Goal: Transaction & Acquisition: Purchase product/service

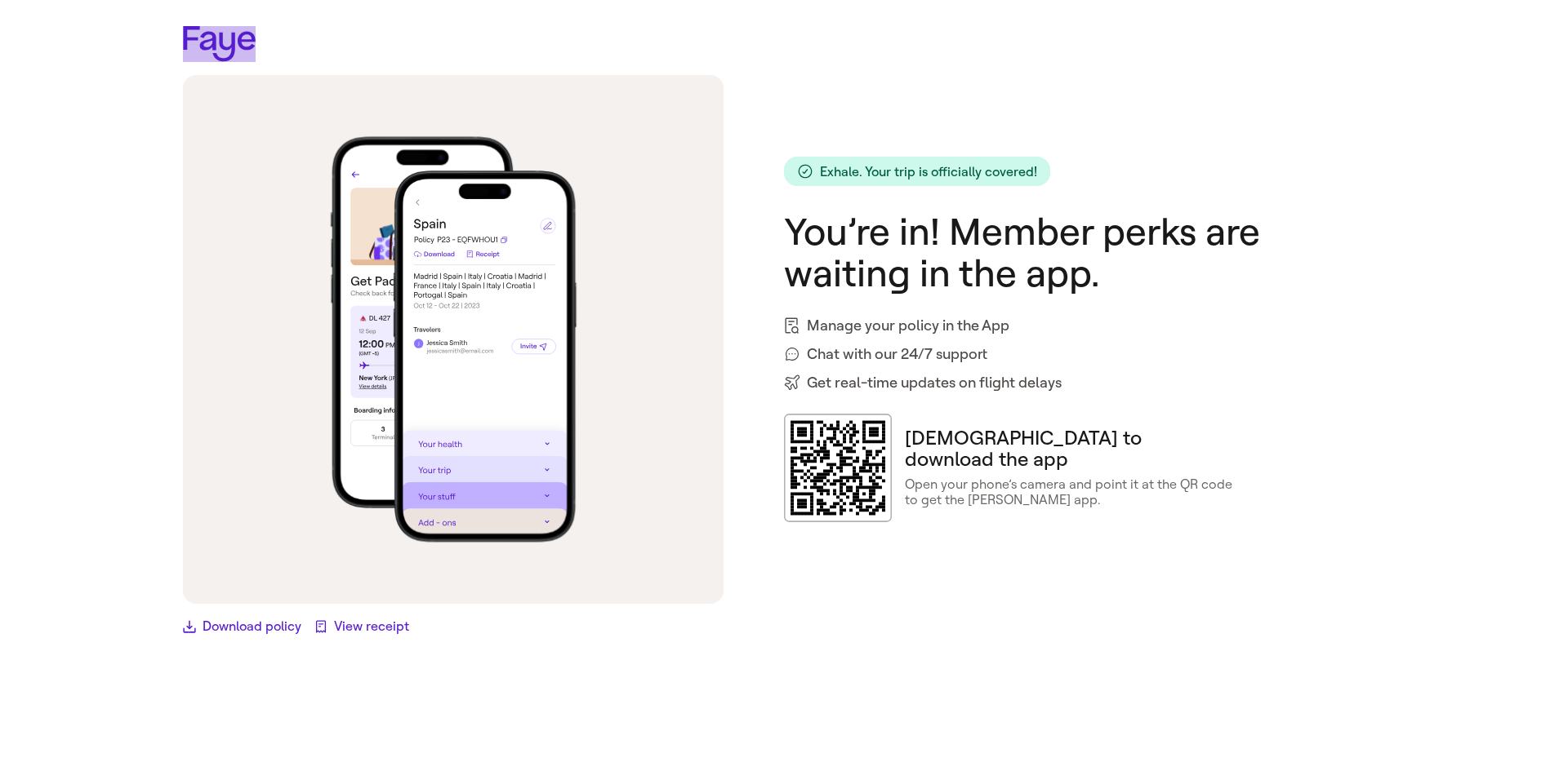
click at [235, 44] on icon at bounding box center [219, 44] width 72 height 36
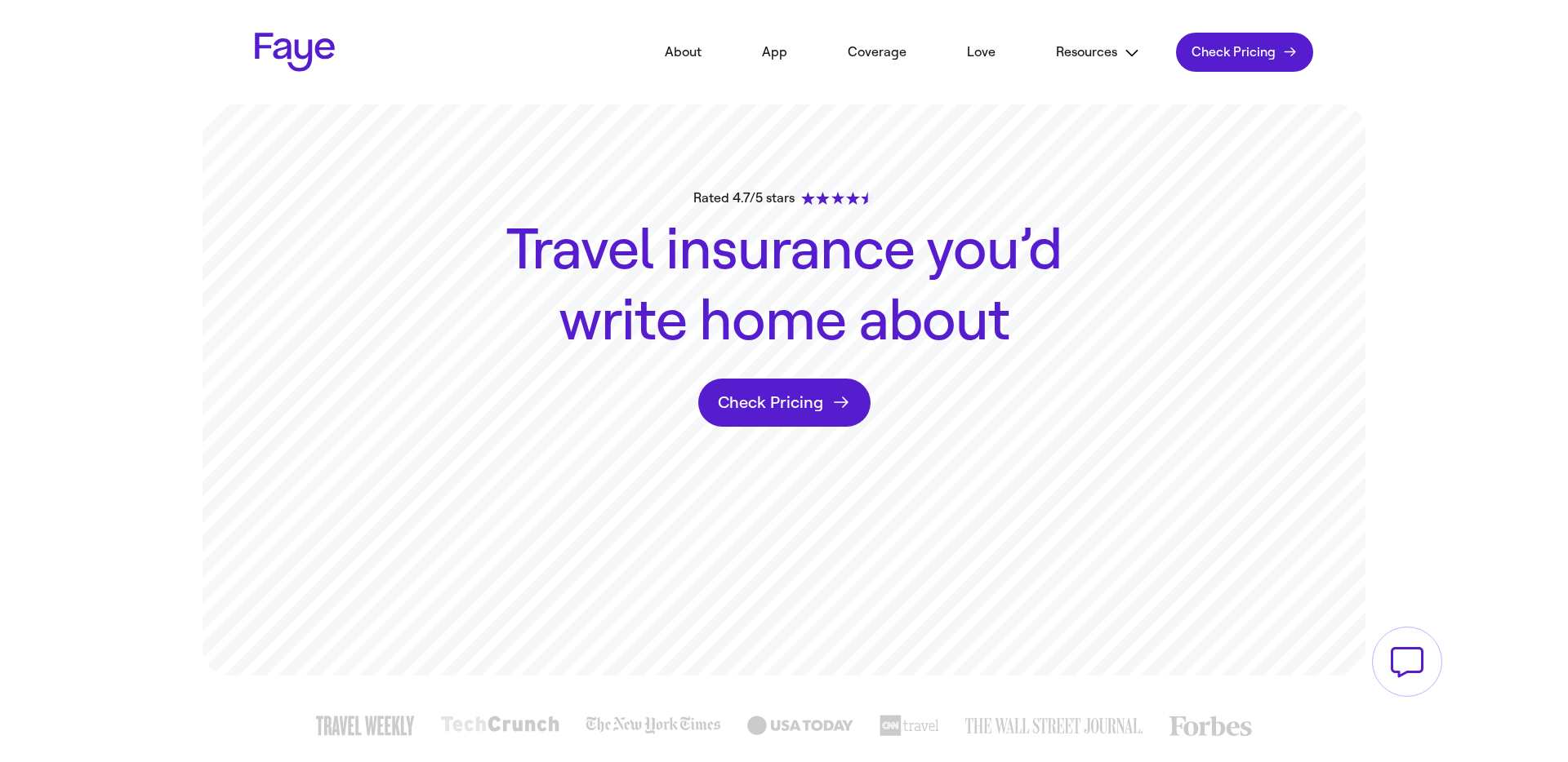
click at [779, 417] on link "Check Pricing Check pricing" at bounding box center [784, 402] width 172 height 48
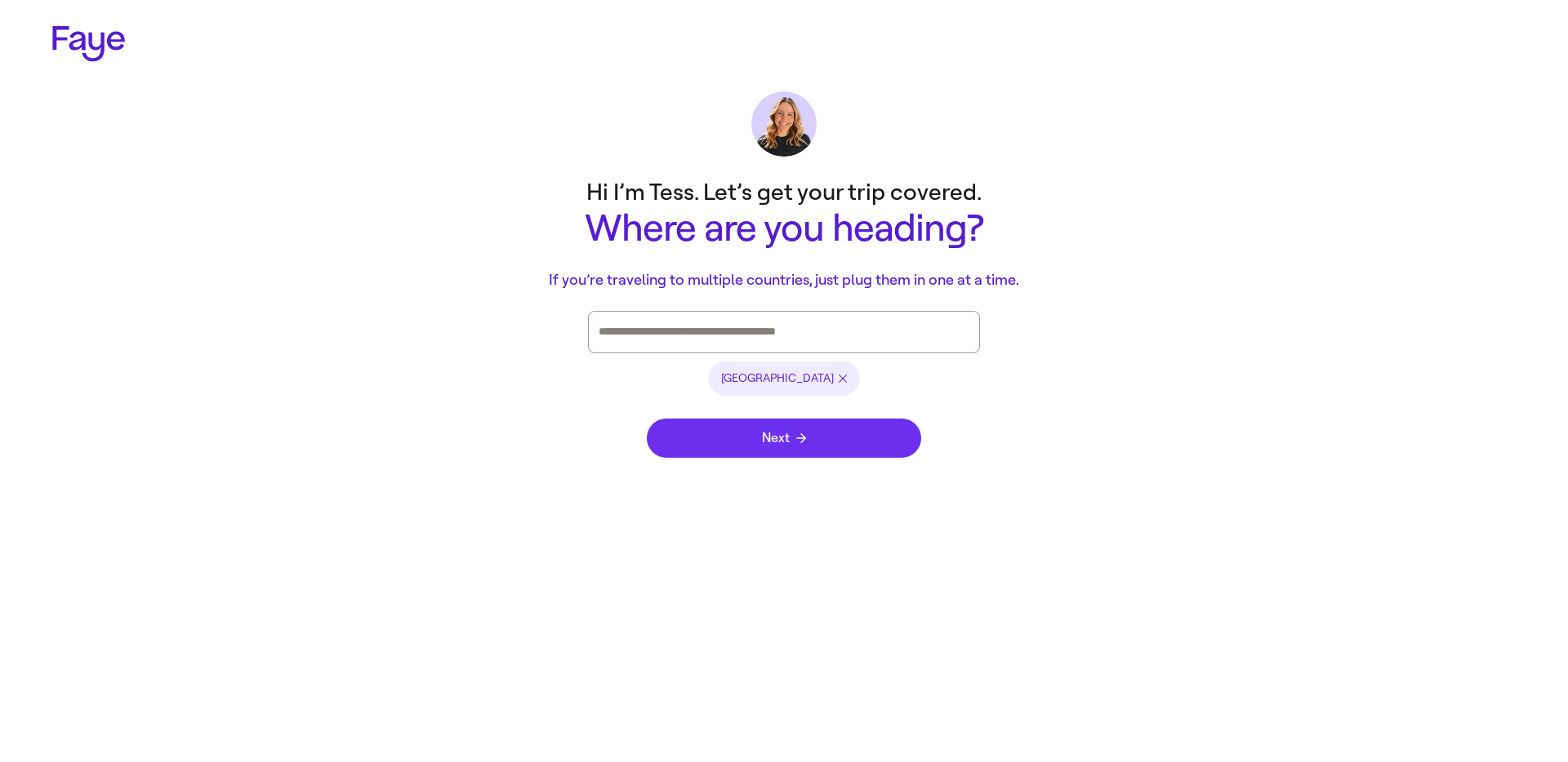
click at [746, 437] on button "Next" at bounding box center [784, 439] width 274 height 39
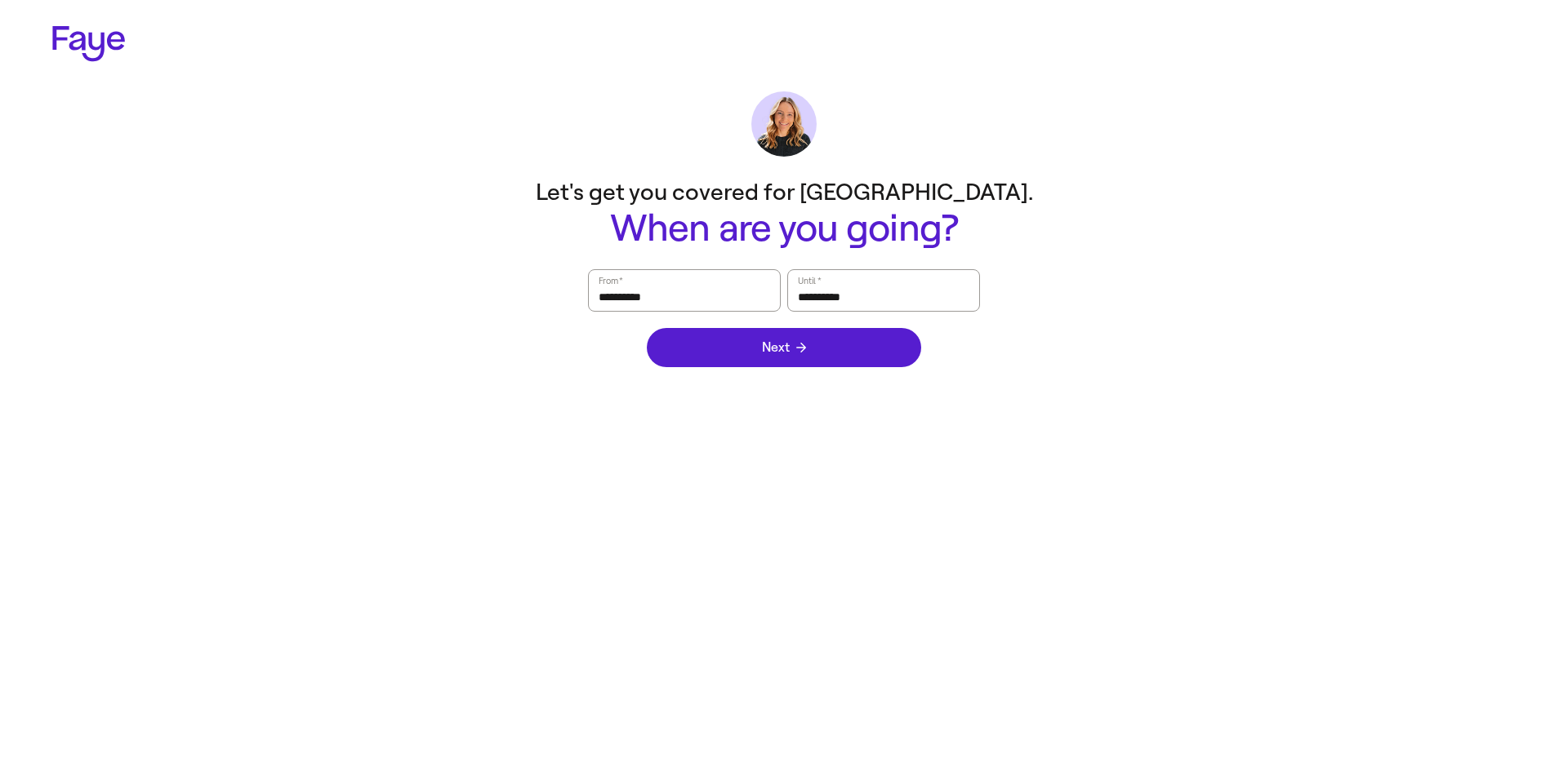
click at [789, 373] on div "Next" at bounding box center [784, 348] width 274 height 71
click at [807, 353] on button "Next" at bounding box center [784, 348] width 274 height 39
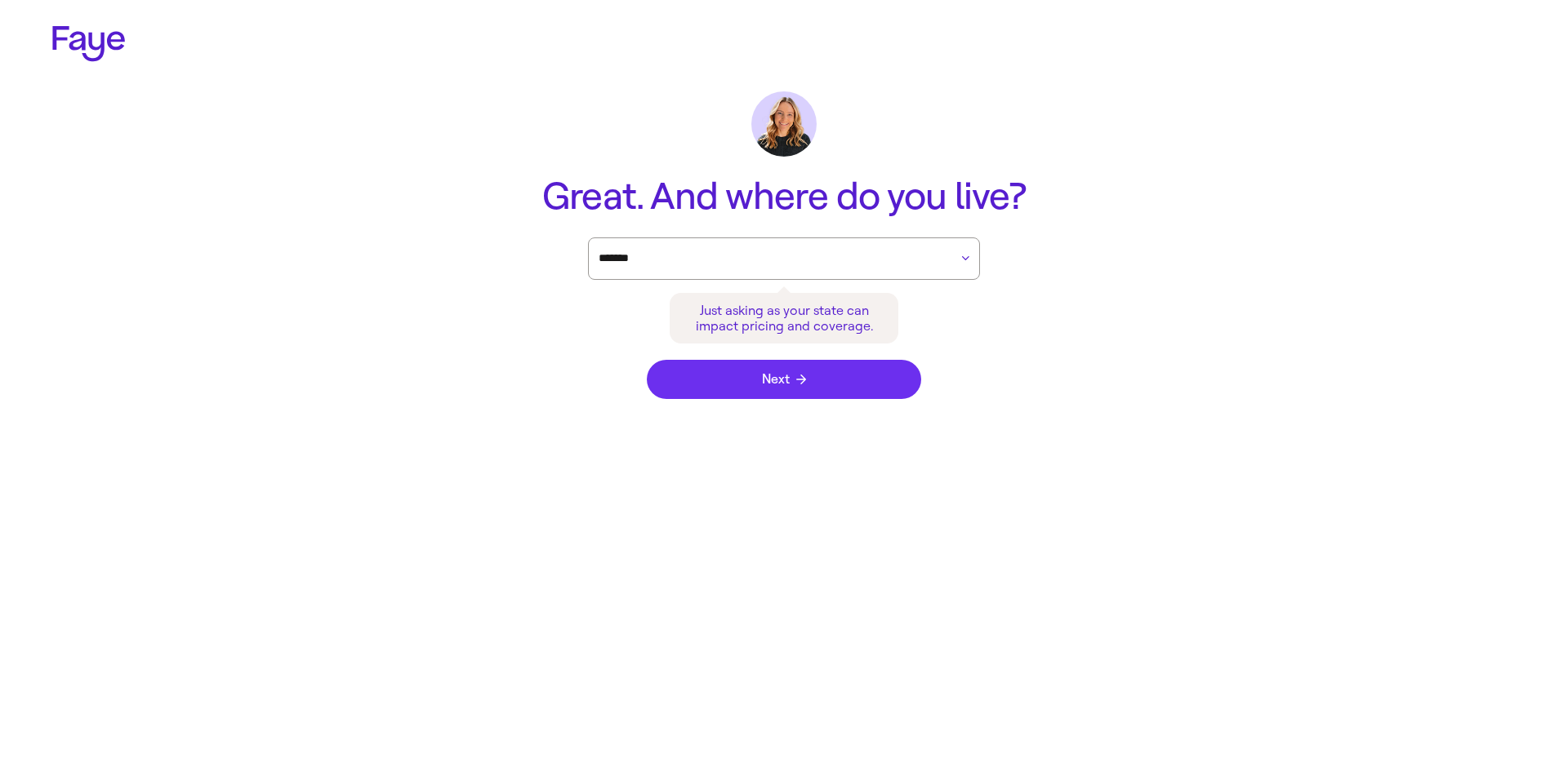
click at [804, 376] on icon "submit" at bounding box center [801, 380] width 9 height 9
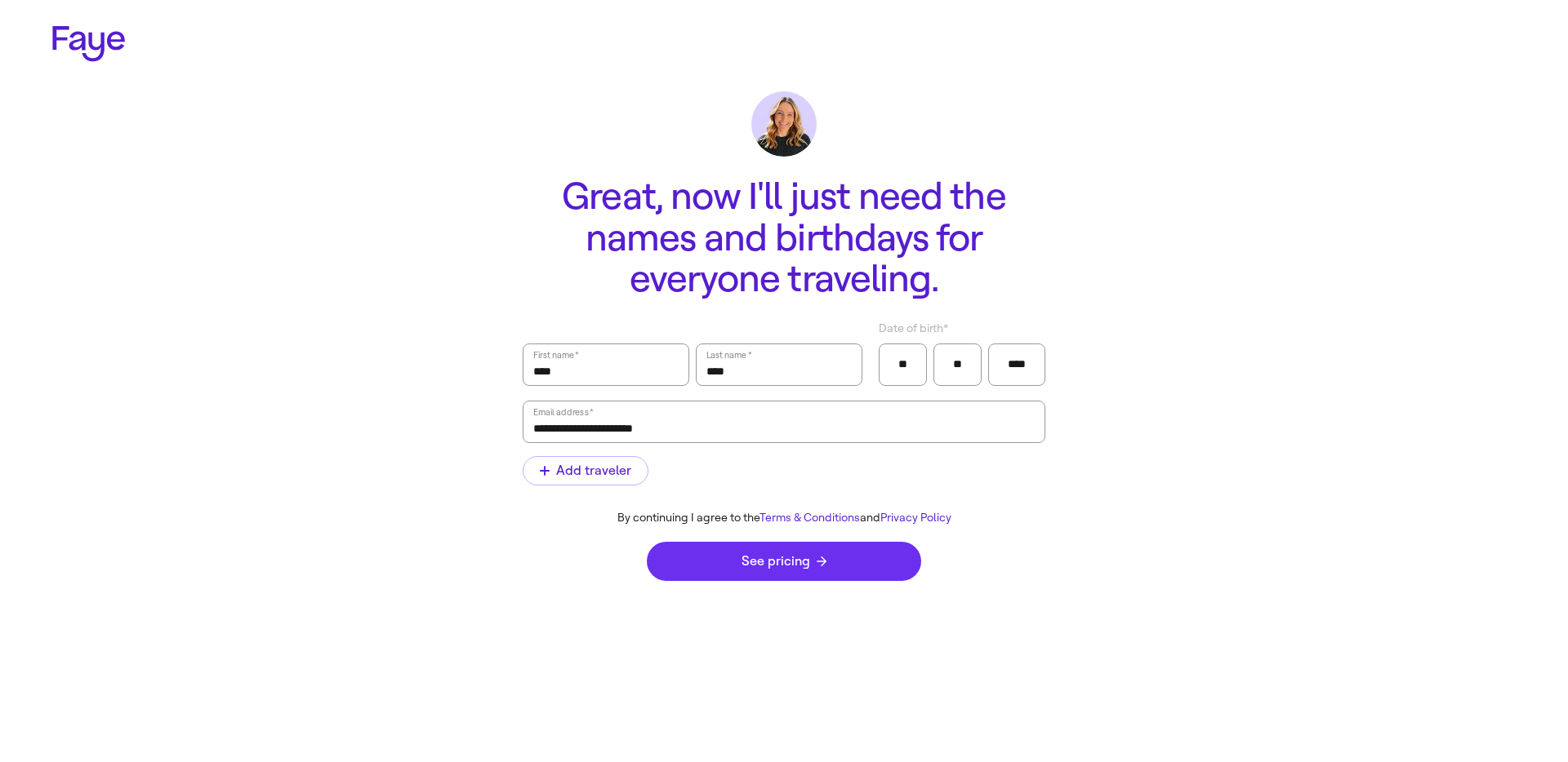
click at [807, 546] on button "See pricing" at bounding box center [784, 562] width 274 height 39
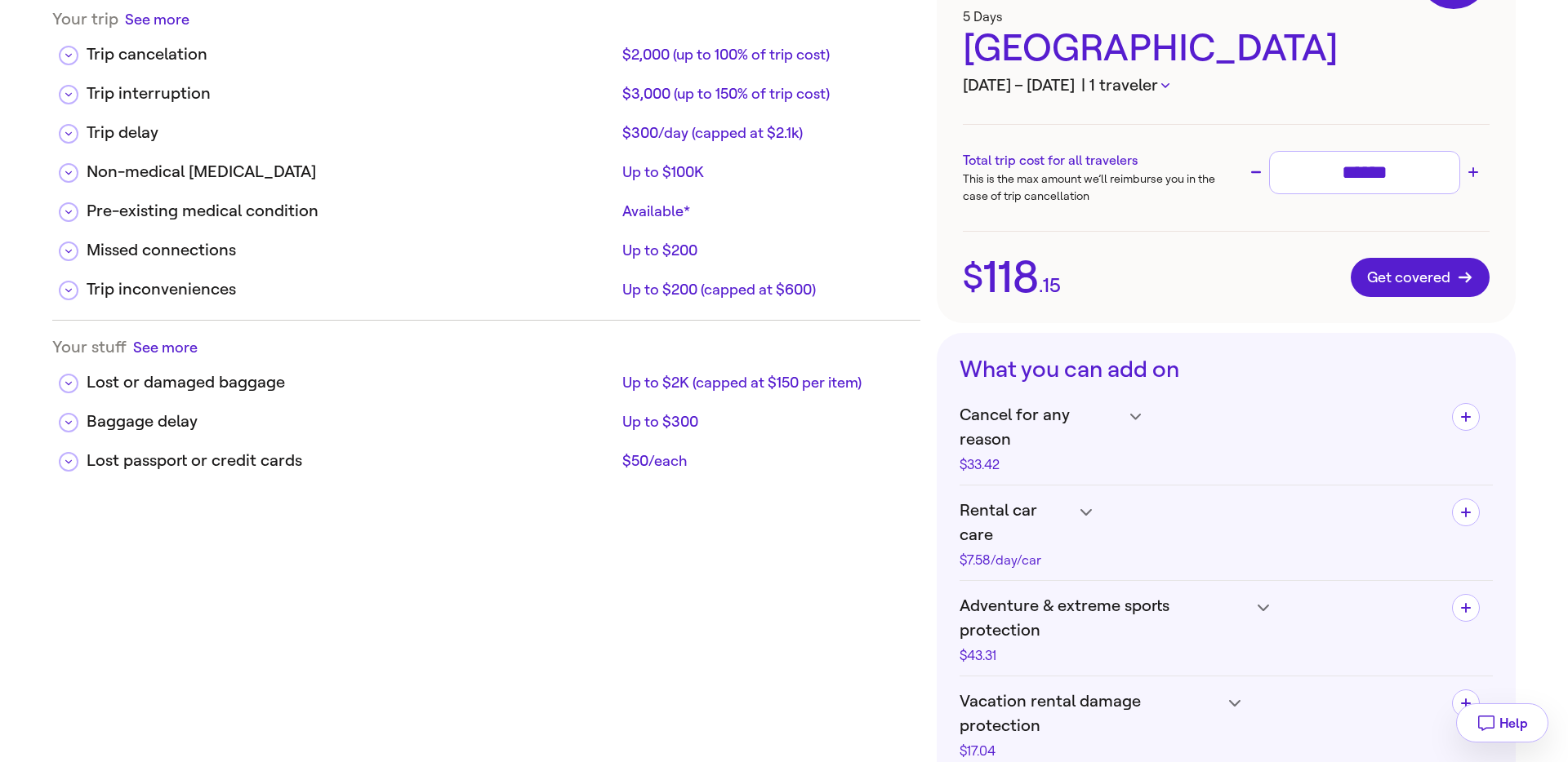
scroll to position [481, 0]
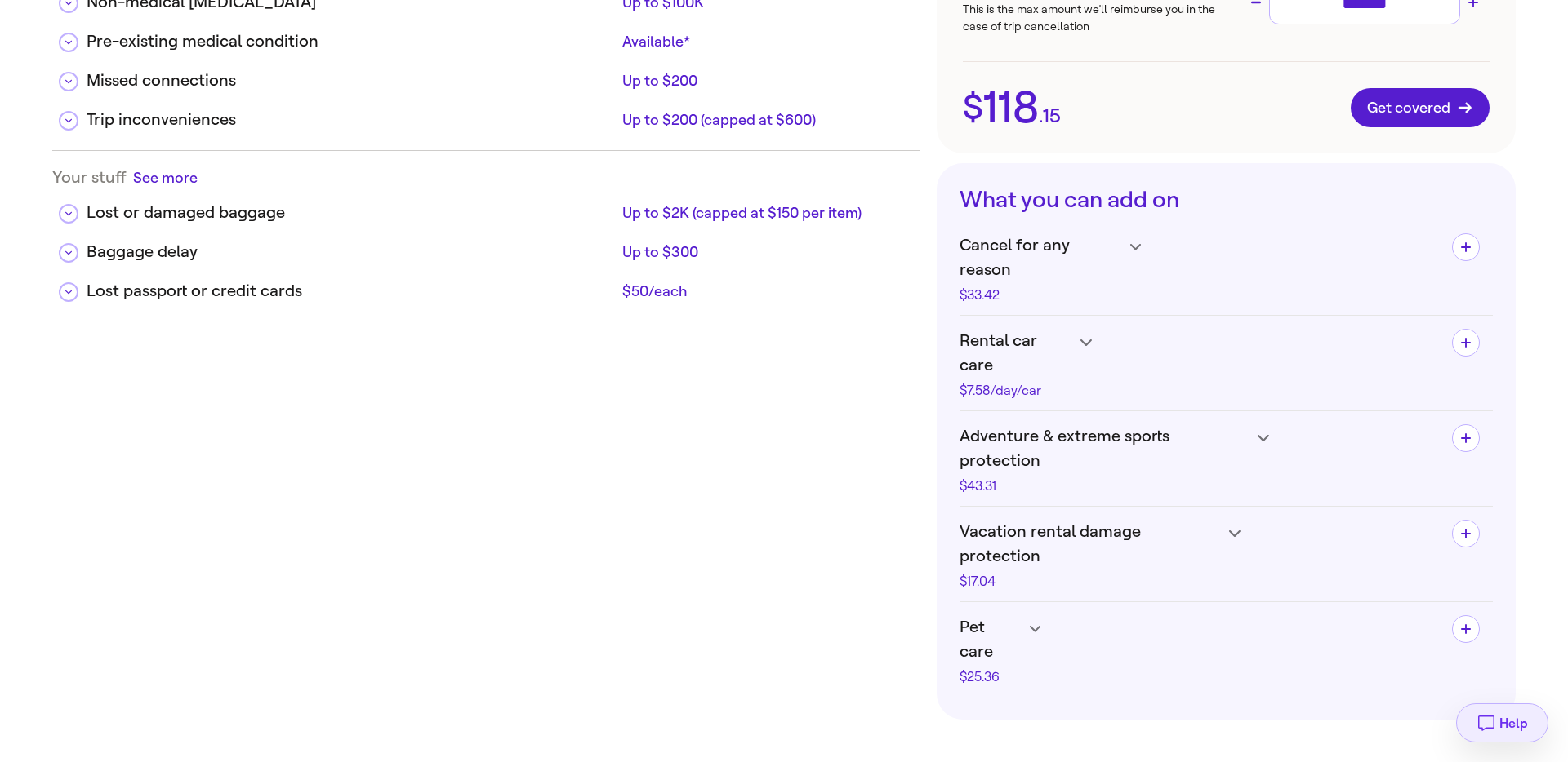
click at [1528, 717] on button "Help" at bounding box center [1502, 723] width 92 height 39
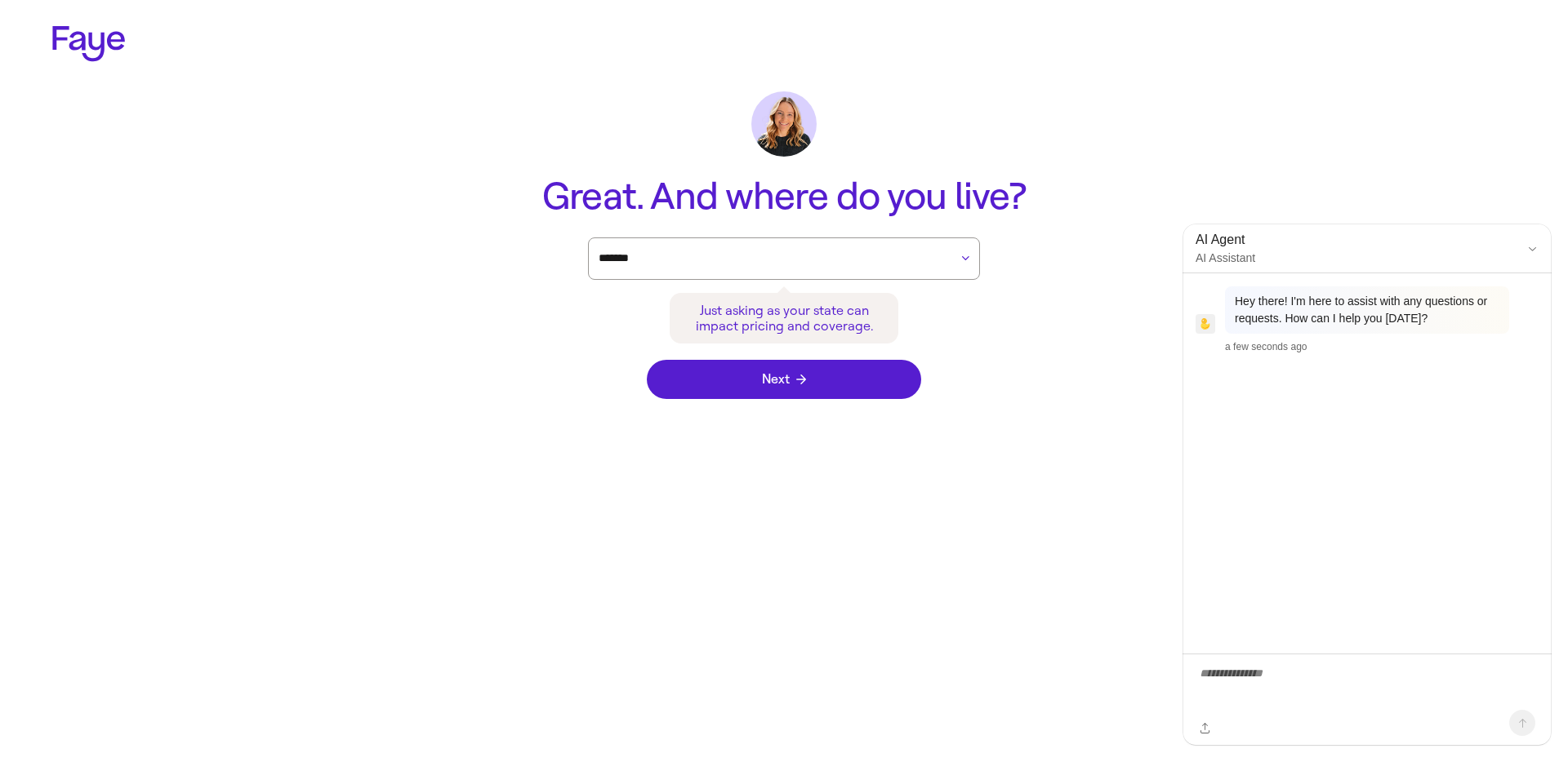
click at [1538, 249] on button "Close chat" at bounding box center [1531, 248] width 22 height 22
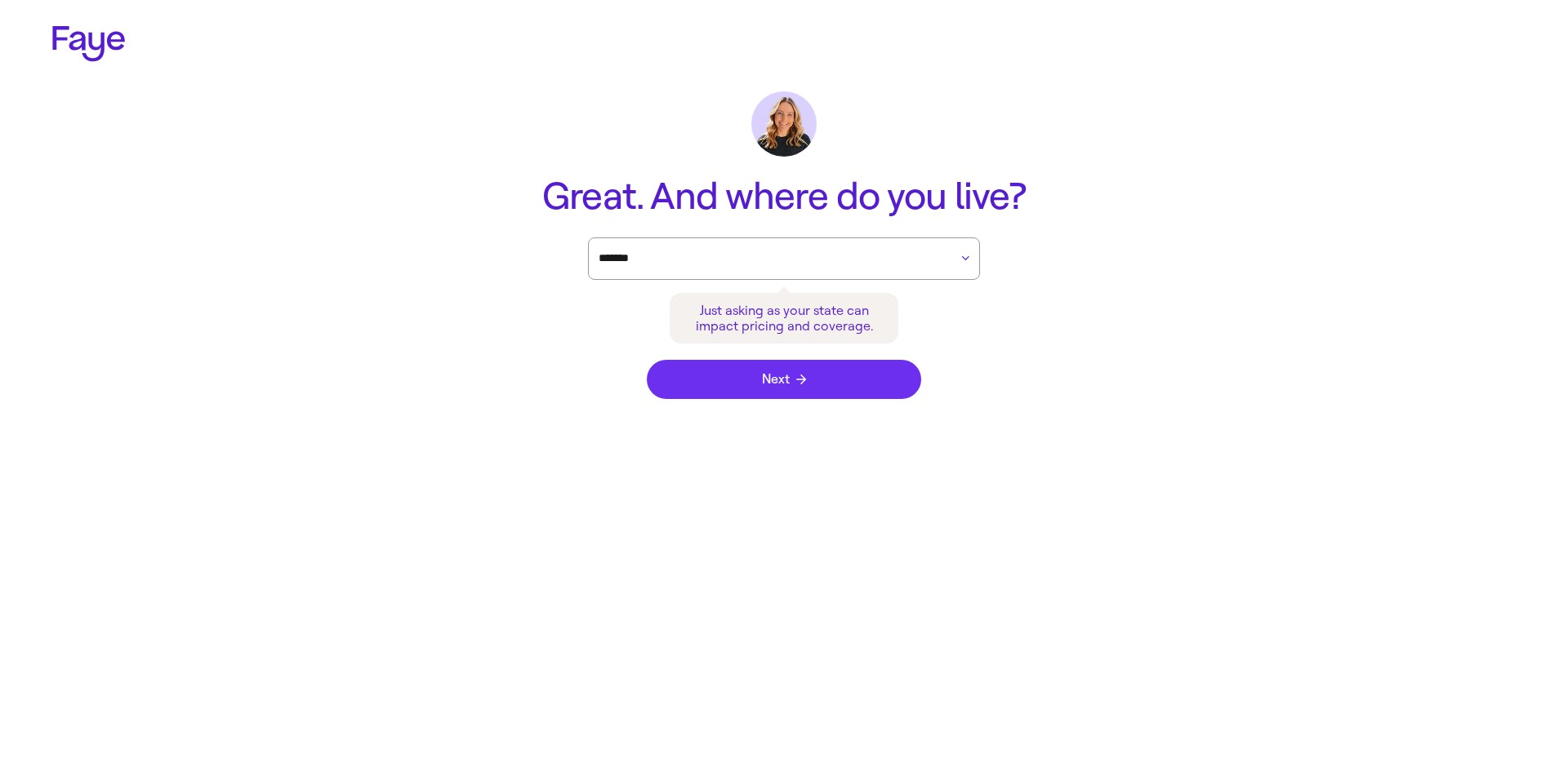
click at [854, 370] on button "Next" at bounding box center [784, 380] width 274 height 39
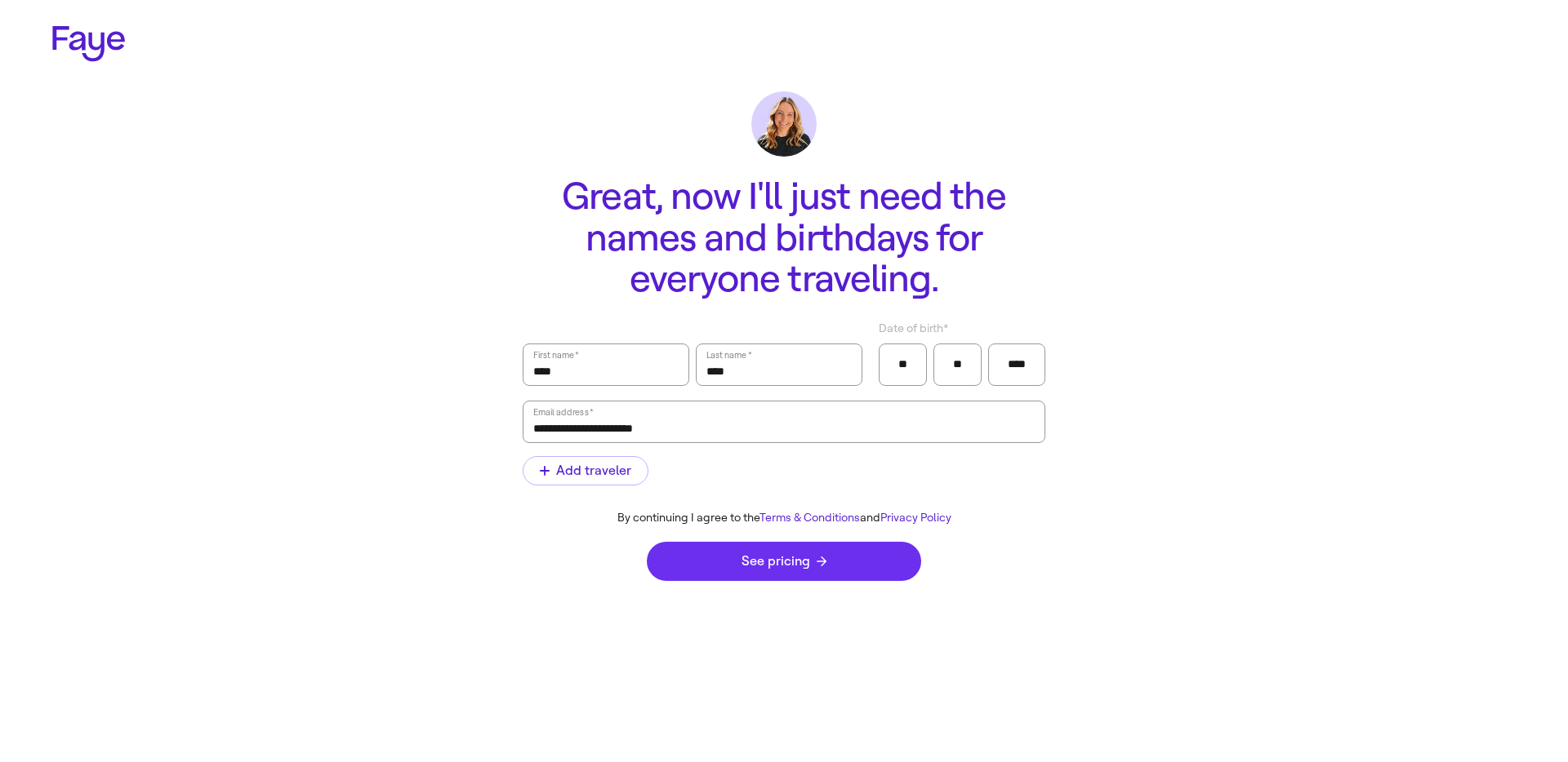
click at [801, 572] on button "See pricing" at bounding box center [784, 562] width 274 height 39
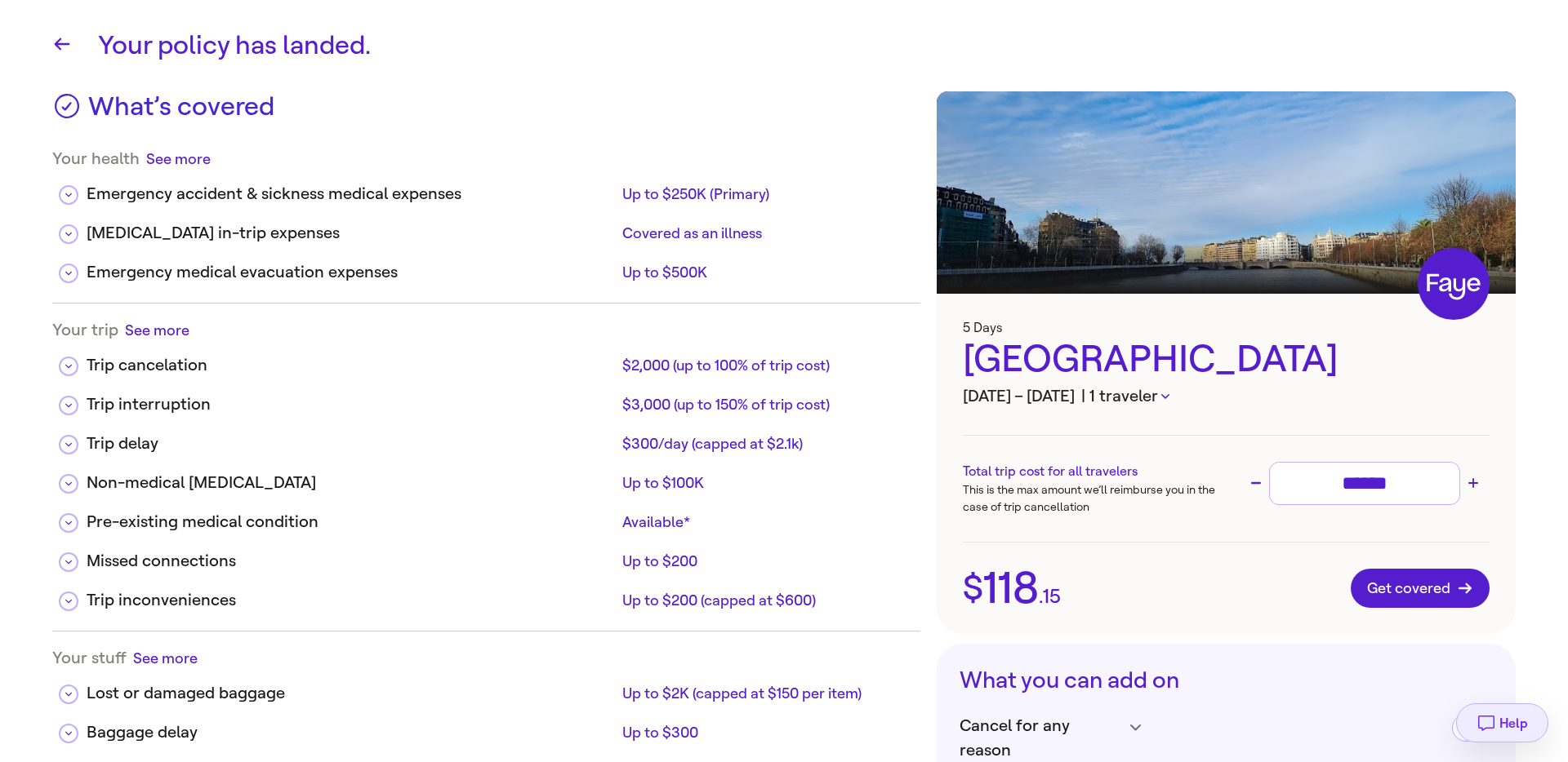
click at [1513, 723] on span "Help" at bounding box center [1513, 723] width 28 height 16
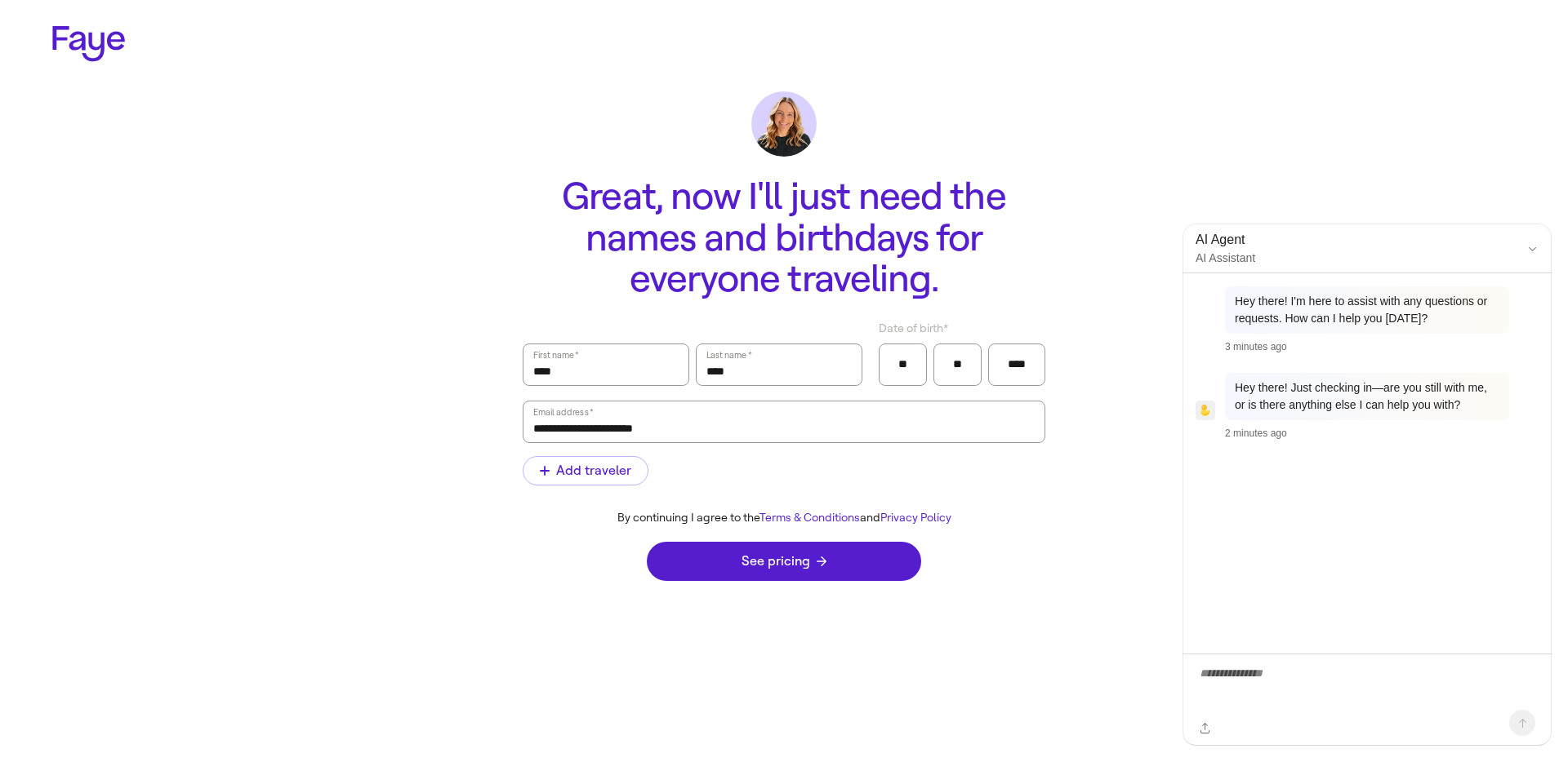
click at [1530, 257] on button "Close chat" at bounding box center [1531, 248] width 22 height 22
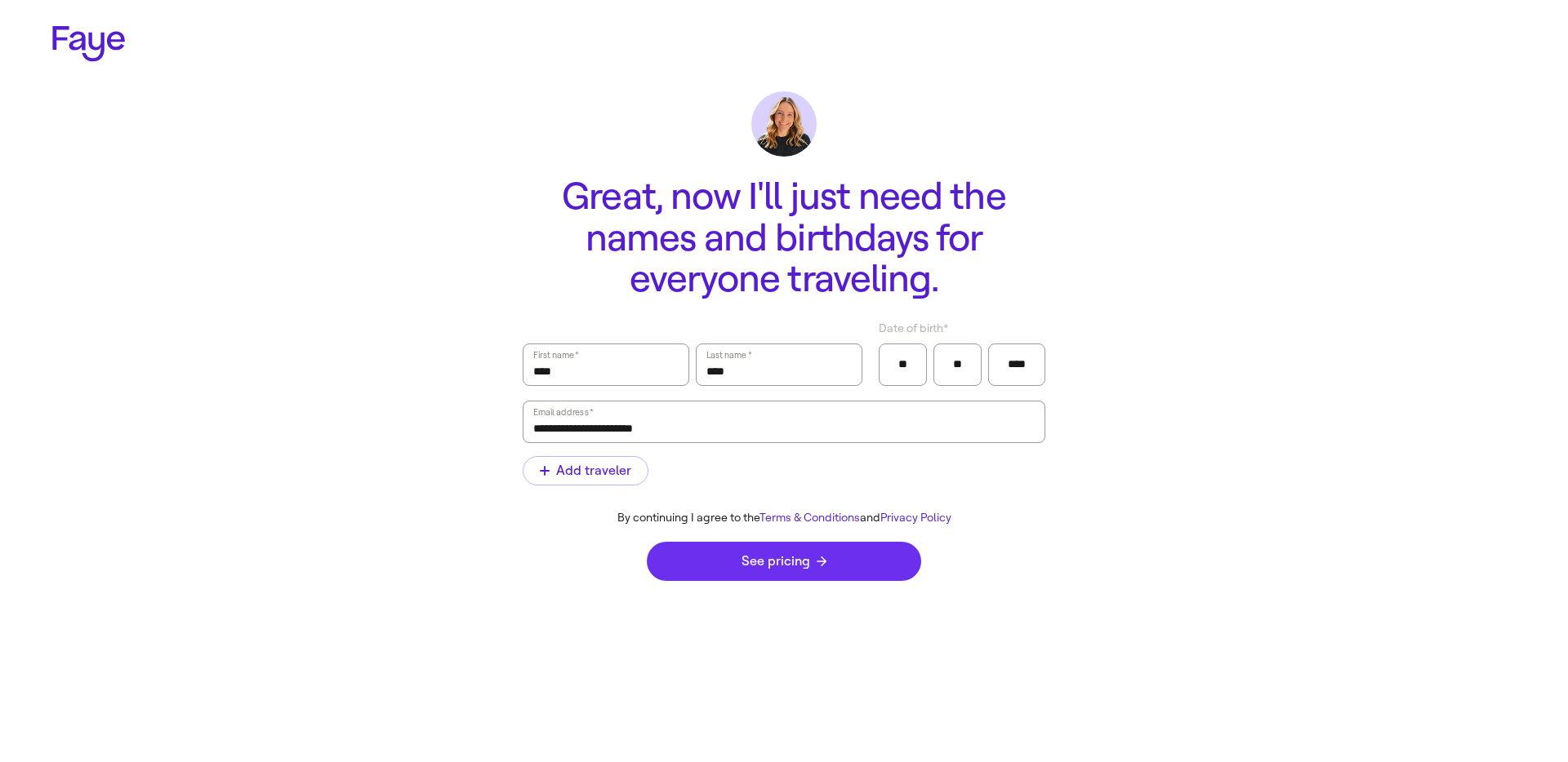
click at [845, 569] on button "See pricing" at bounding box center [784, 562] width 274 height 39
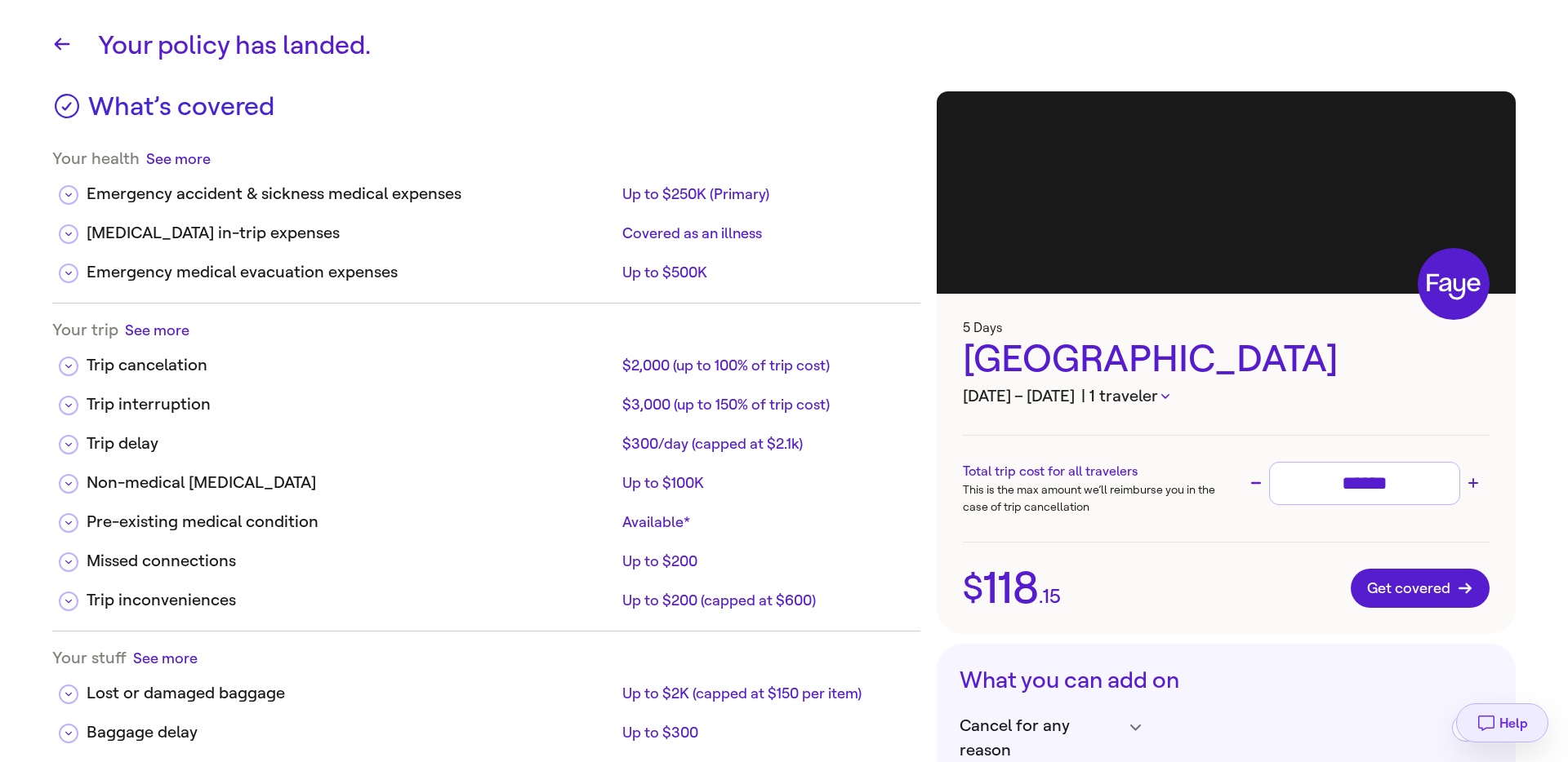
click at [1478, 717] on icon "button" at bounding box center [1485, 723] width 20 height 20
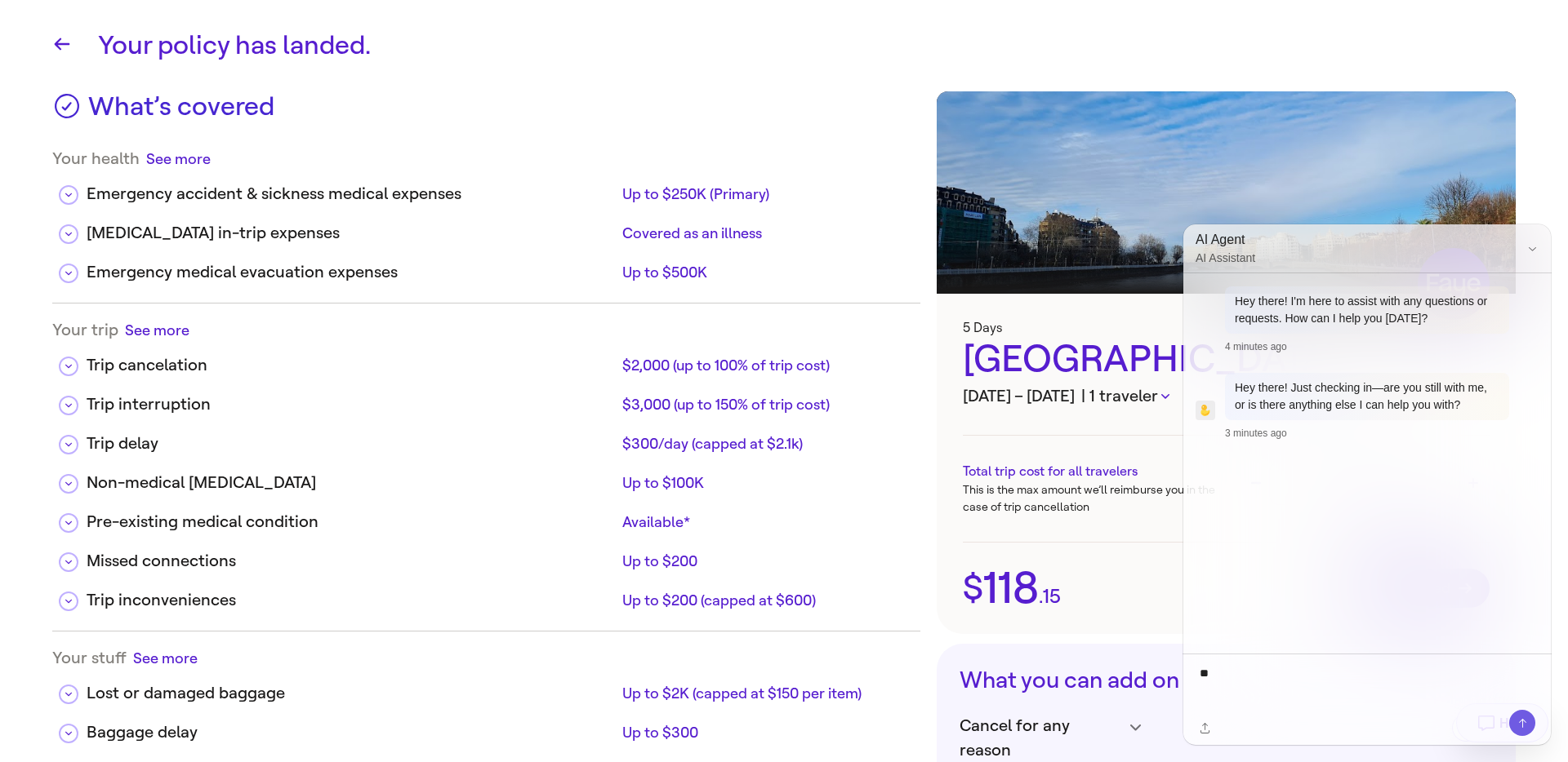
type textarea "*"
type textarea "****"
click at [1516, 721] on icon "Send message" at bounding box center [1522, 723] width 12 height 12
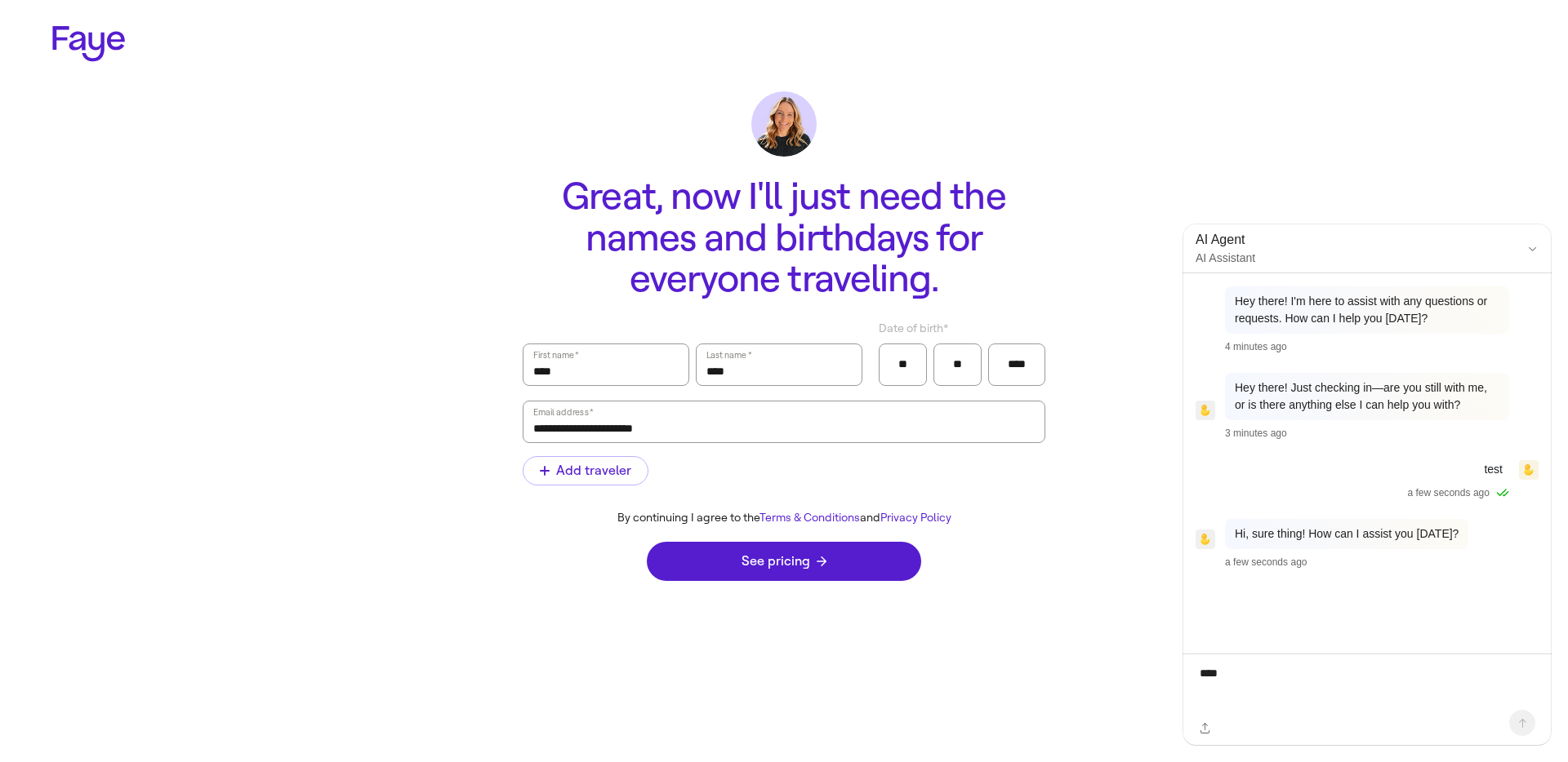
click at [1529, 242] on icon "Close chat" at bounding box center [1531, 248] width 12 height 12
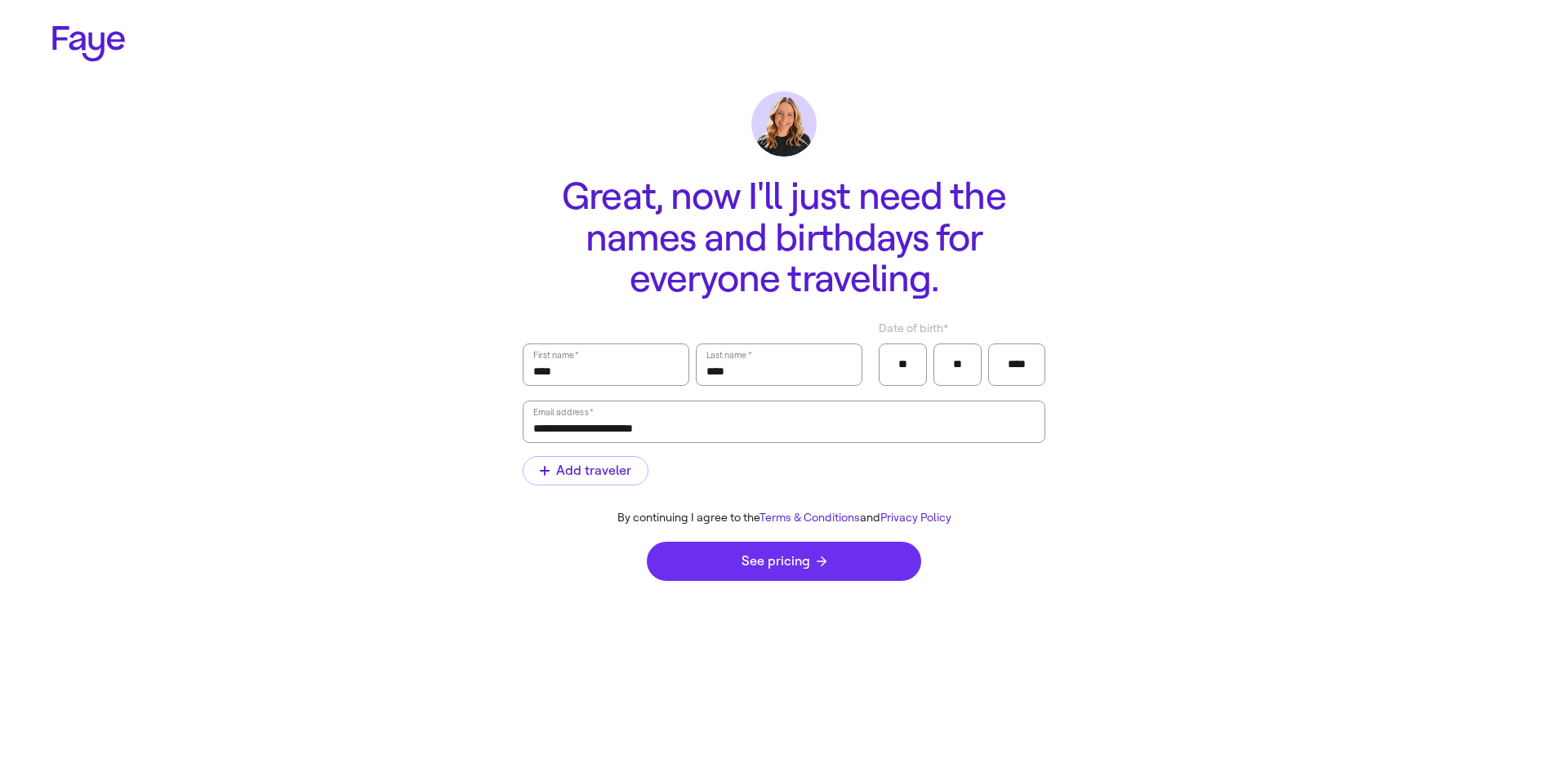
click at [812, 575] on button "See pricing" at bounding box center [784, 562] width 274 height 39
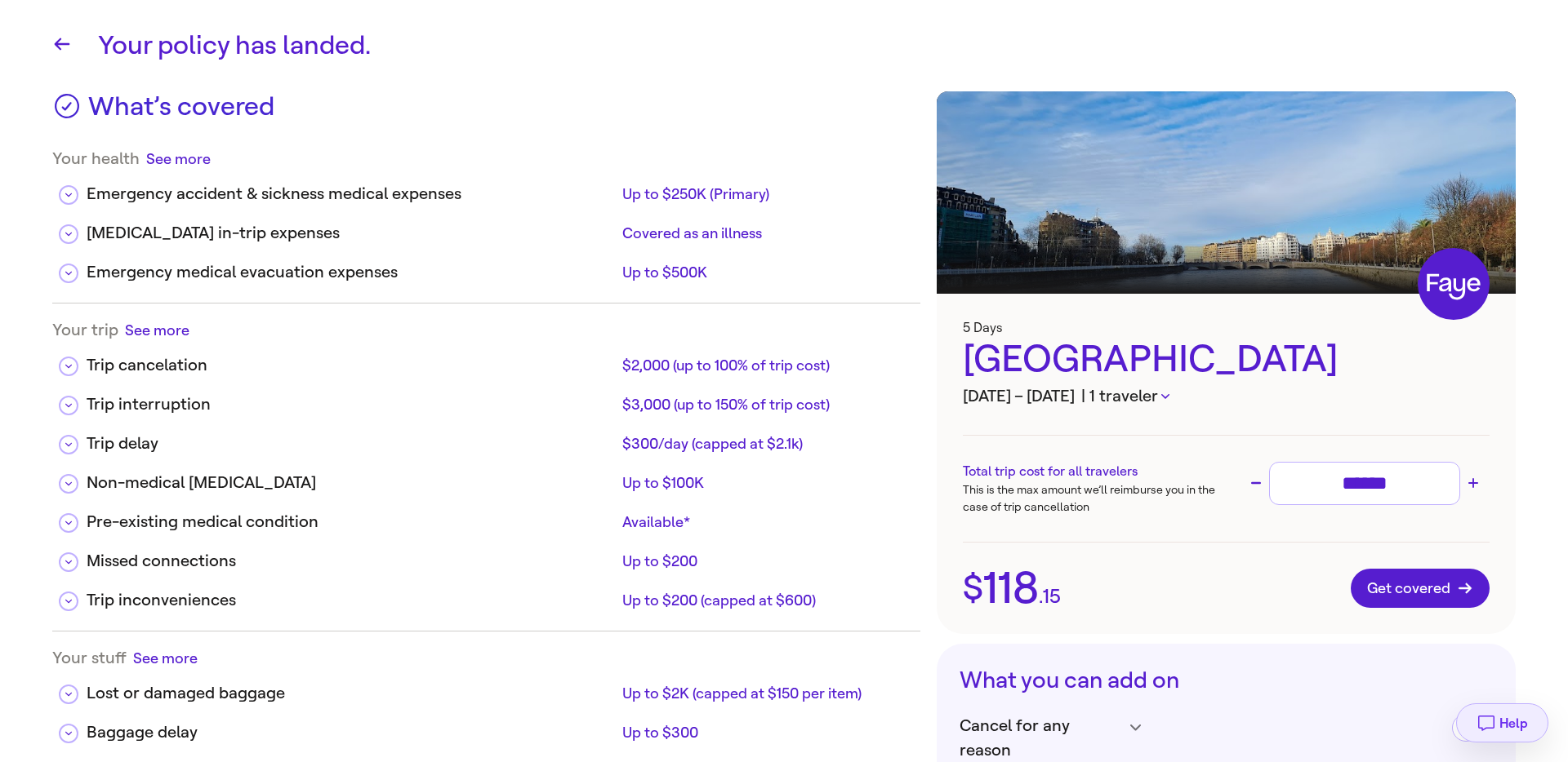
click at [1530, 716] on button "Help" at bounding box center [1502, 723] width 92 height 39
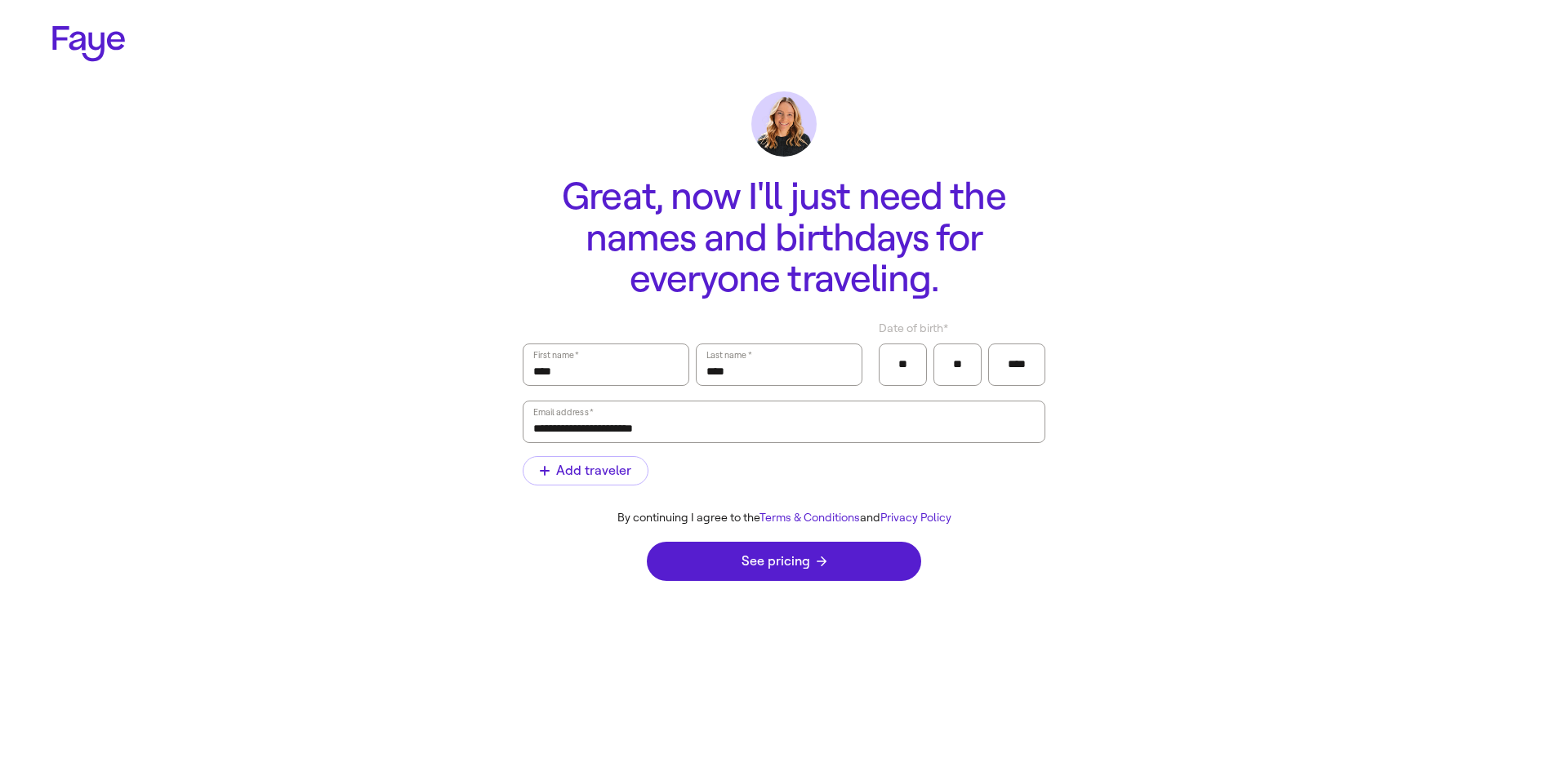
click at [84, 51] on icon at bounding box center [88, 44] width 72 height 36
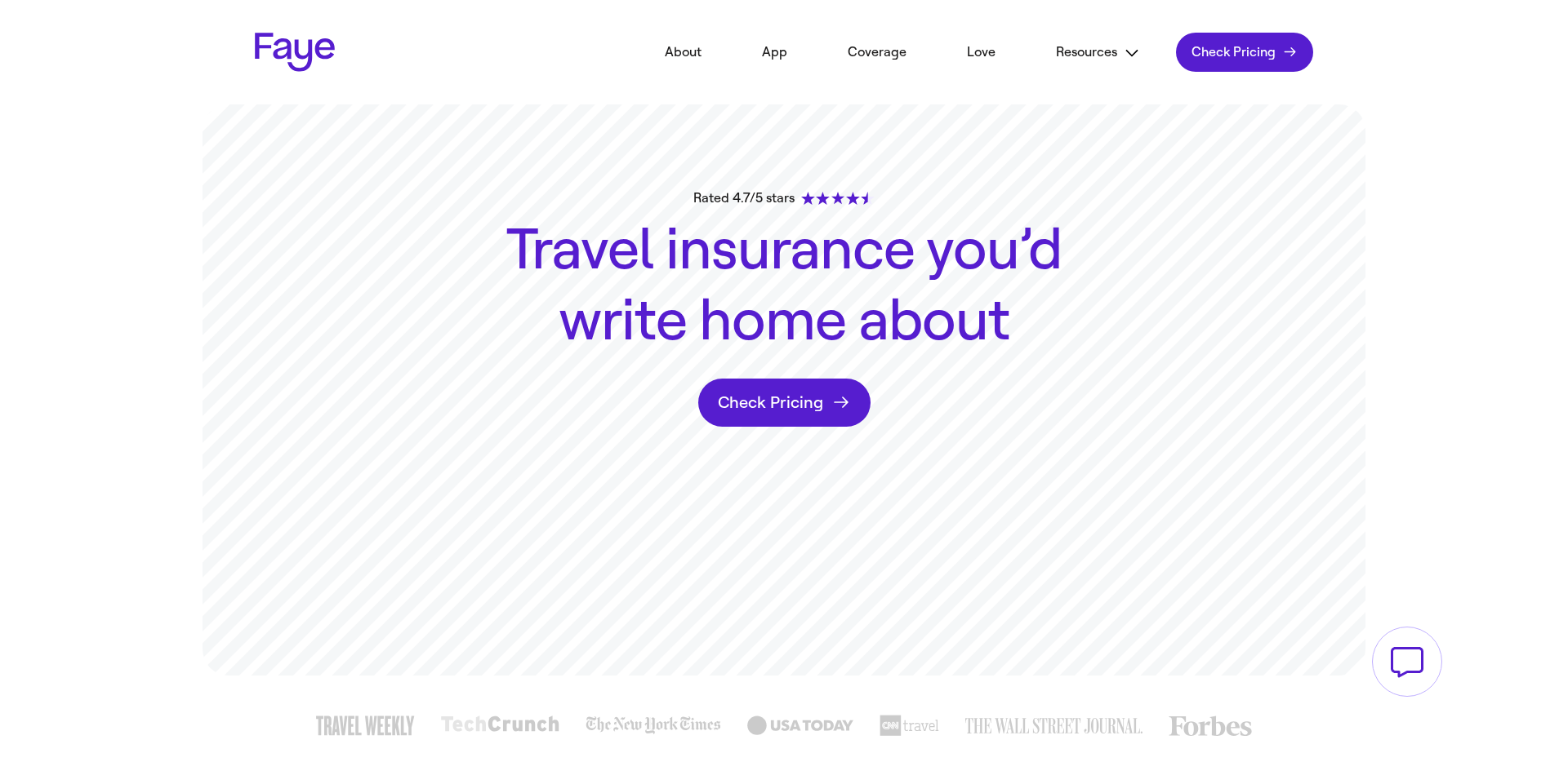
click at [1407, 686] on button at bounding box center [1406, 661] width 71 height 70
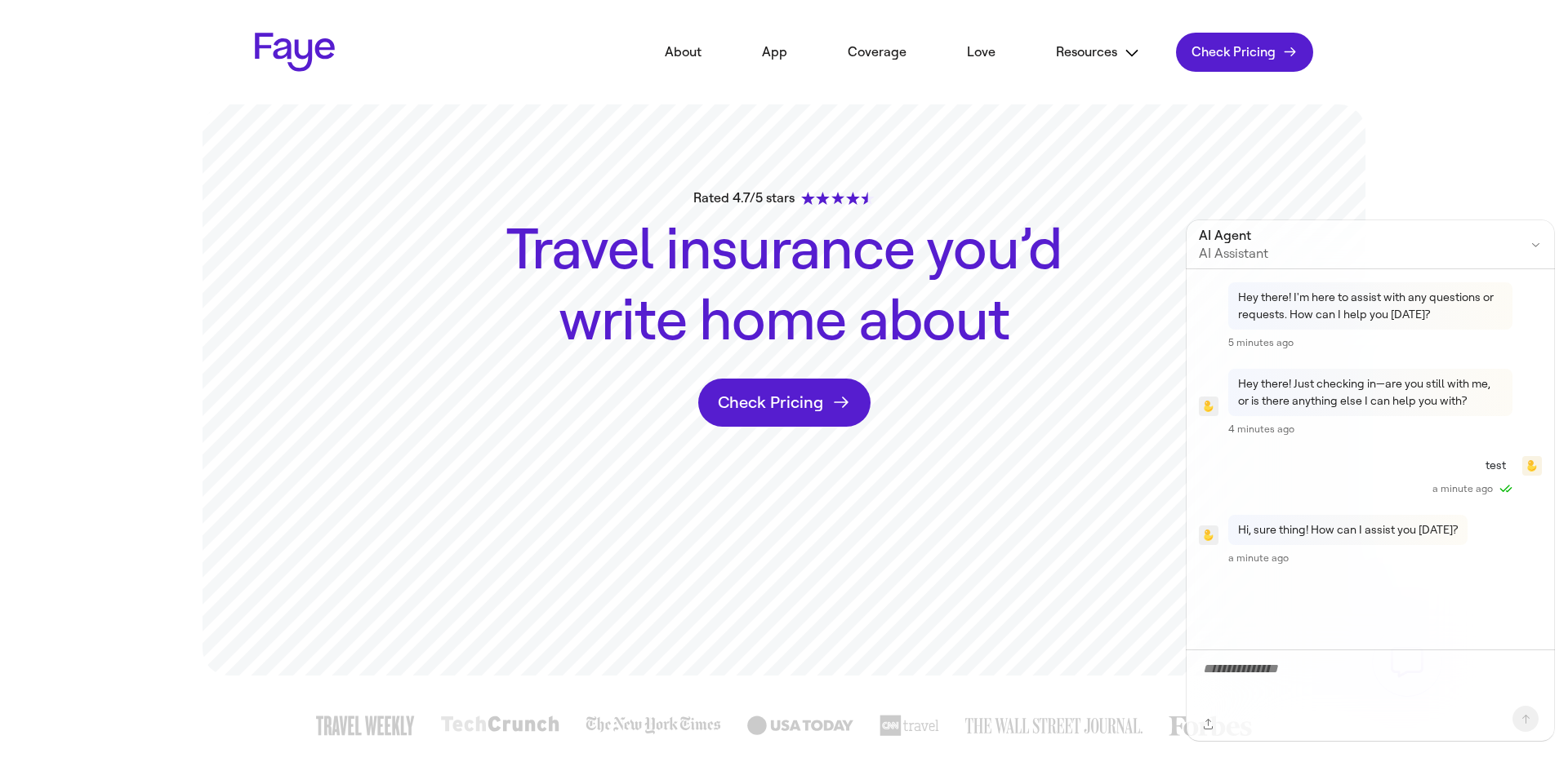
click at [1537, 241] on icon "Close chat" at bounding box center [1535, 244] width 12 height 12
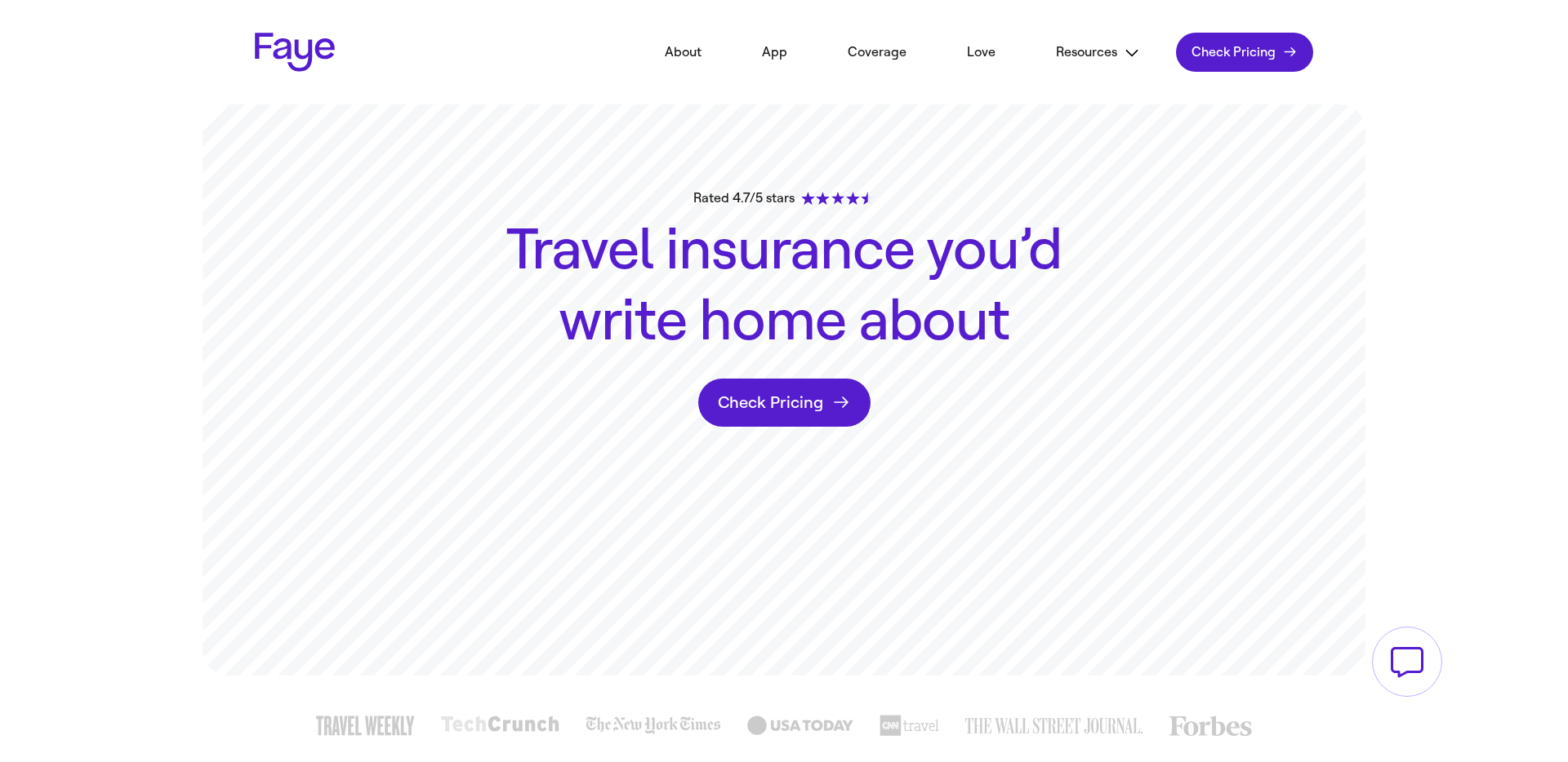
click at [784, 420] on link "Check Pricing Check pricing" at bounding box center [784, 402] width 172 height 48
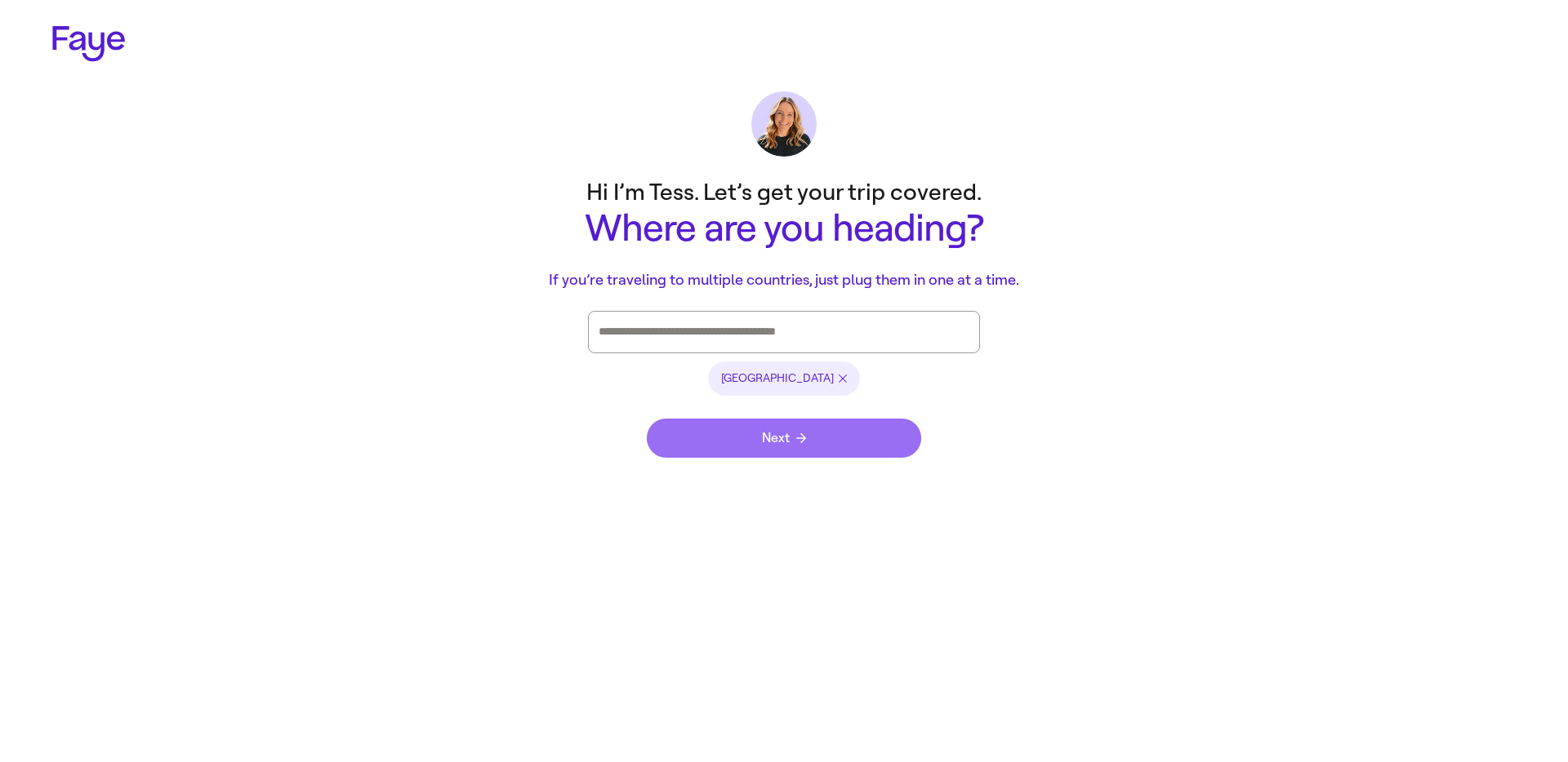
click at [829, 447] on button "Next" at bounding box center [784, 439] width 274 height 39
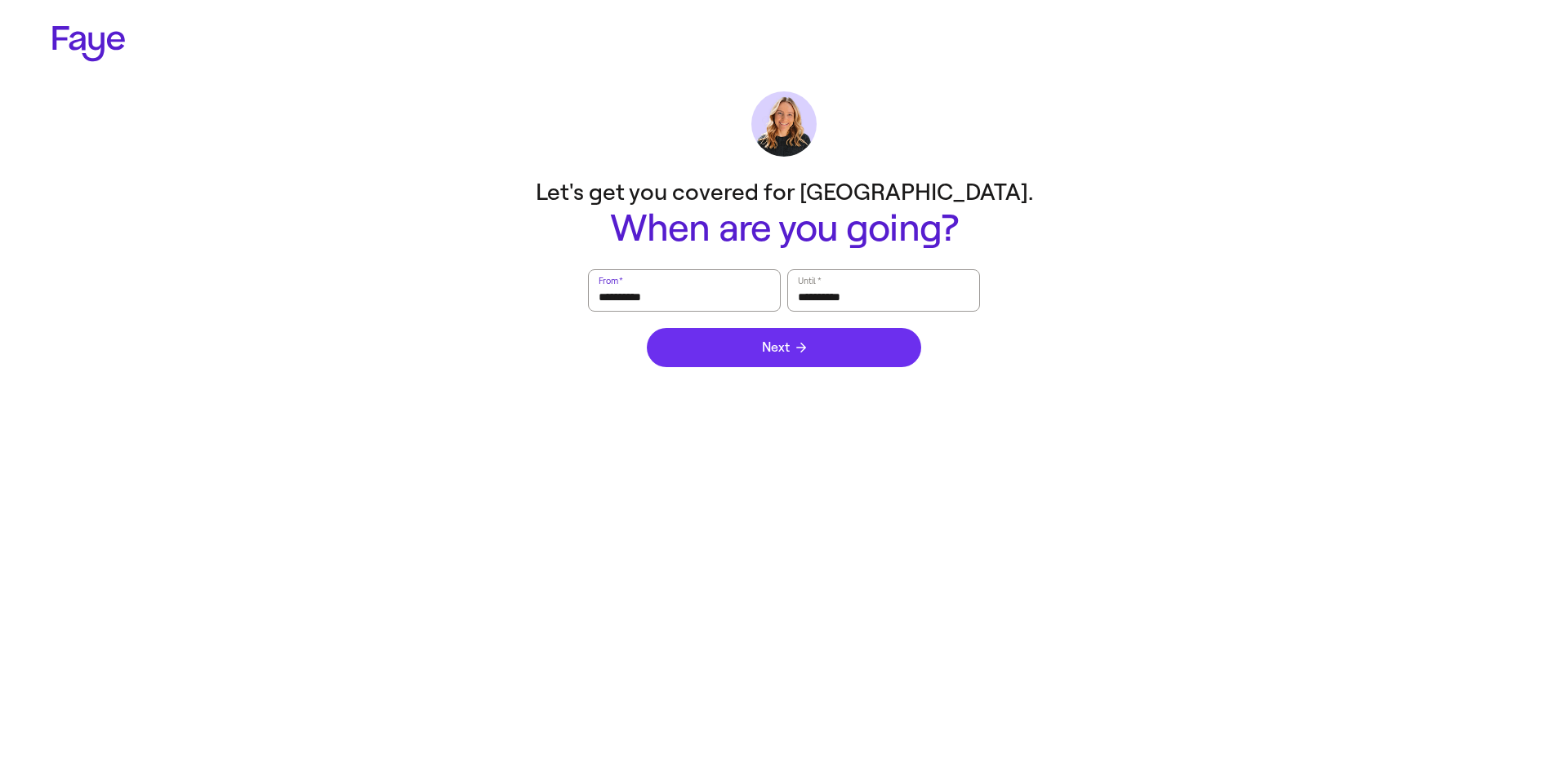
click at [725, 365] on button "Next" at bounding box center [784, 348] width 274 height 39
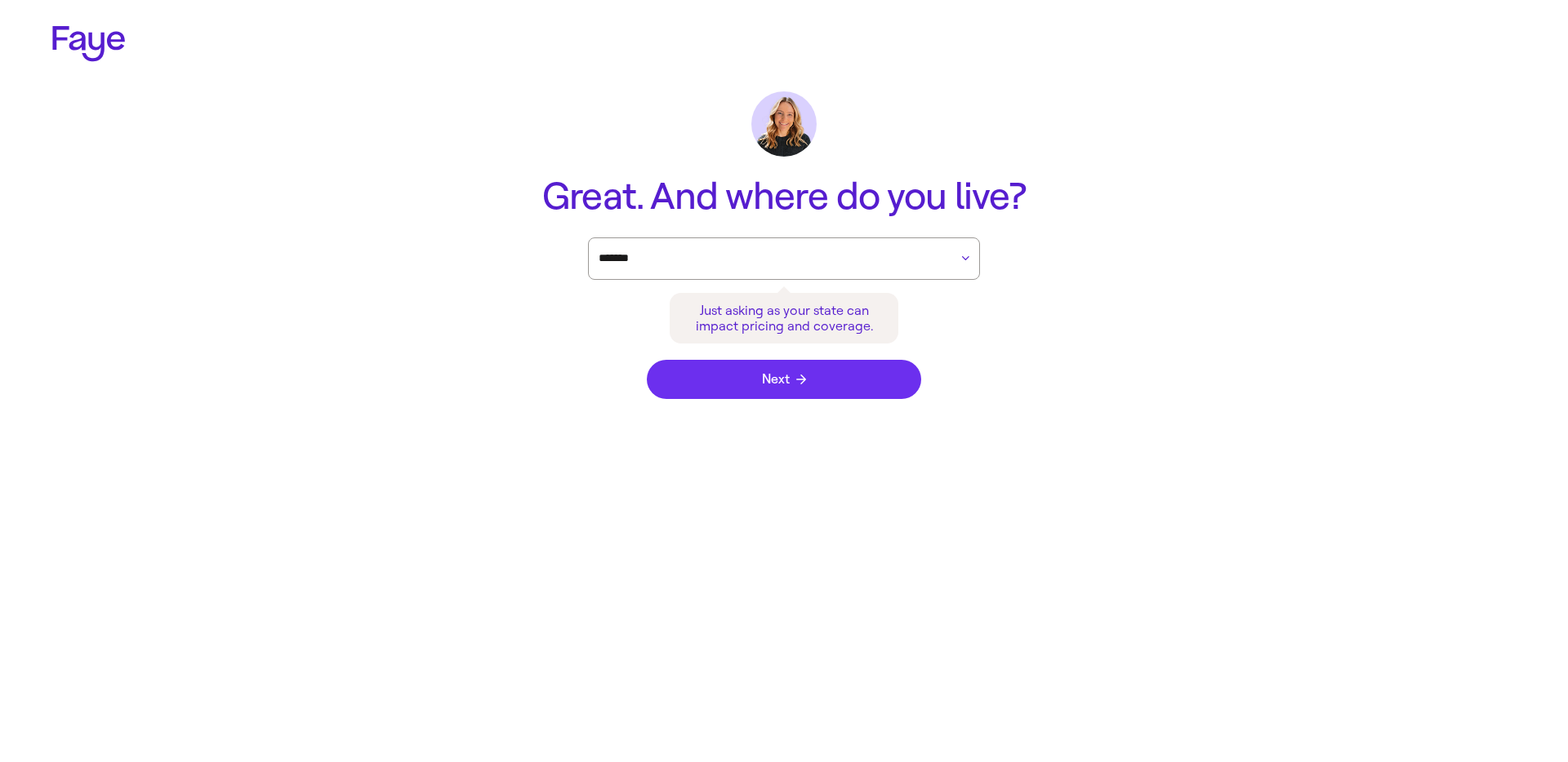
click at [747, 382] on button "Next" at bounding box center [784, 380] width 274 height 39
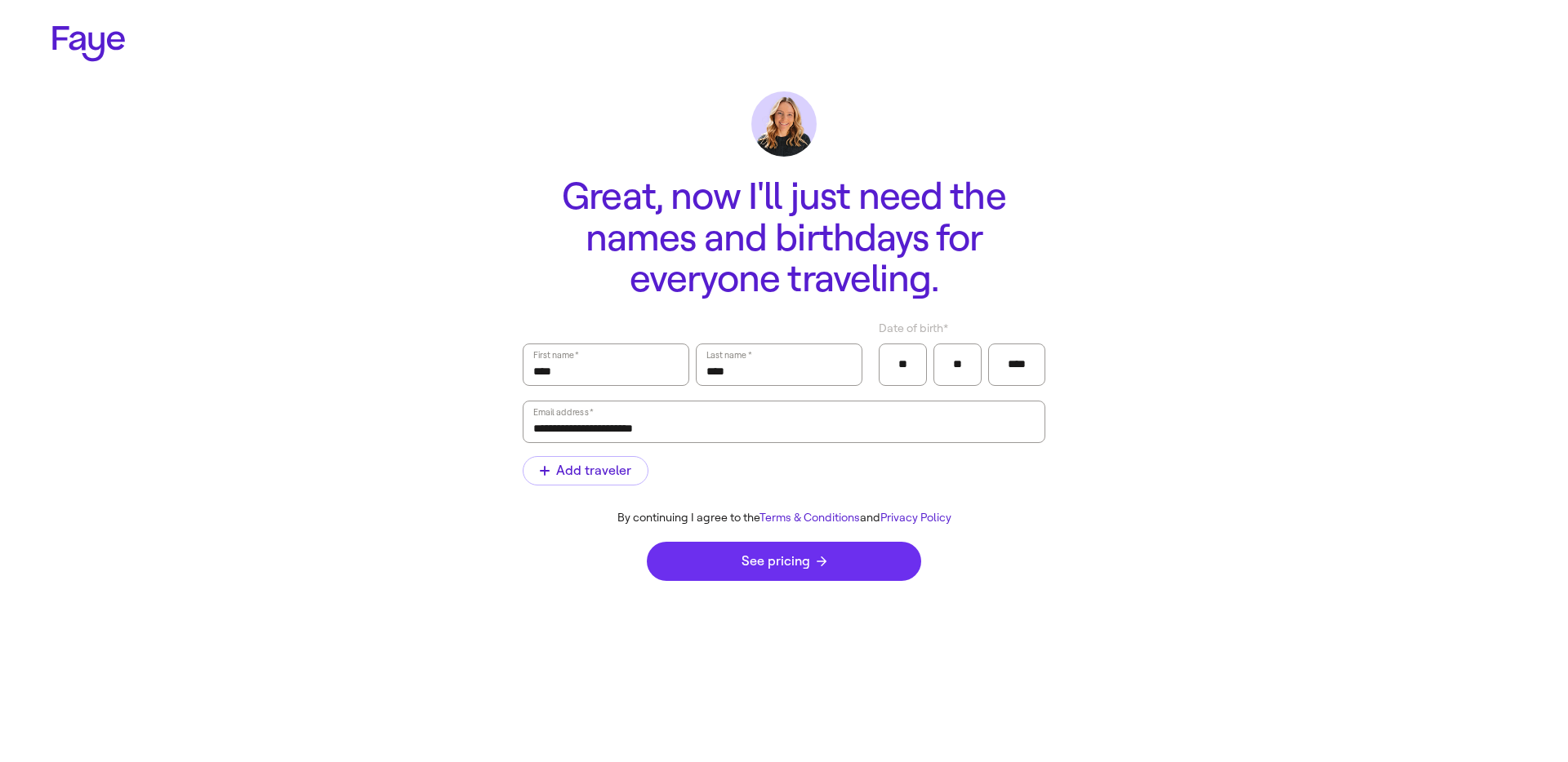
click at [762, 561] on span "See pricing" at bounding box center [784, 562] width 85 height 13
